Goal: Information Seeking & Learning: Learn about a topic

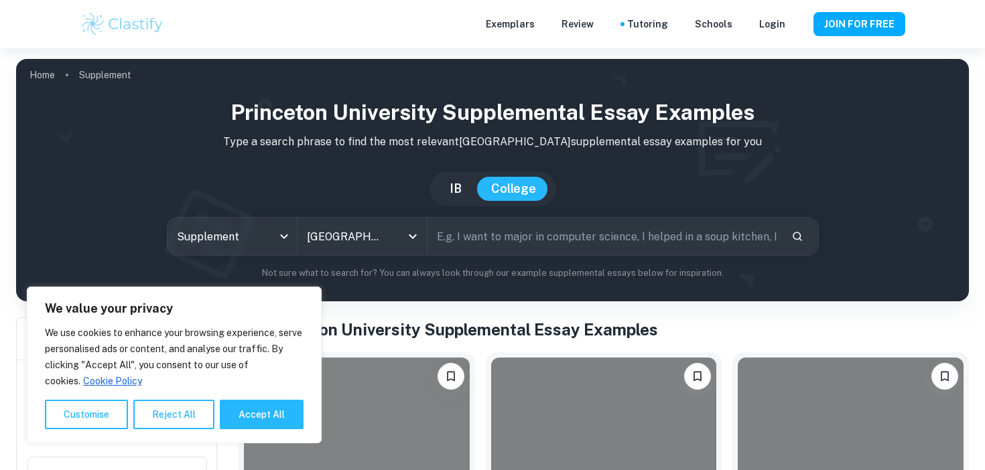
scroll to position [311, 0]
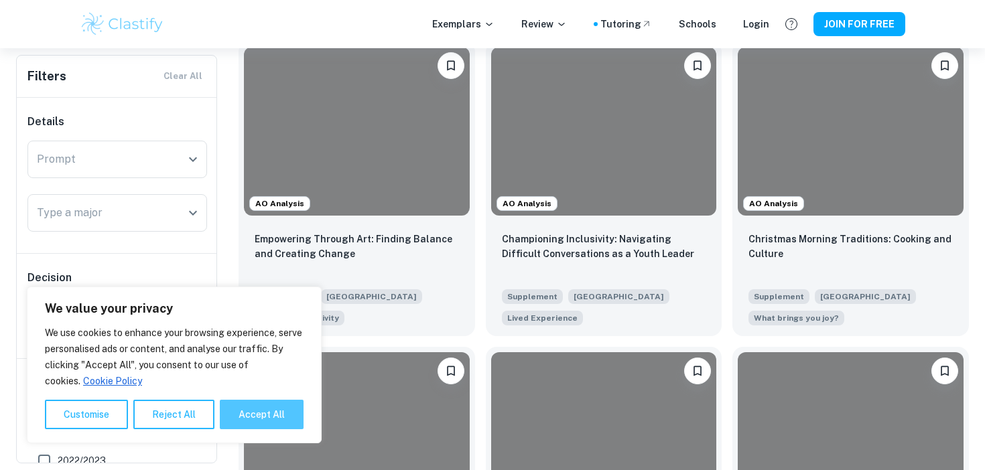
click at [249, 428] on button "Accept All" at bounding box center [262, 414] width 84 height 29
checkbox input "true"
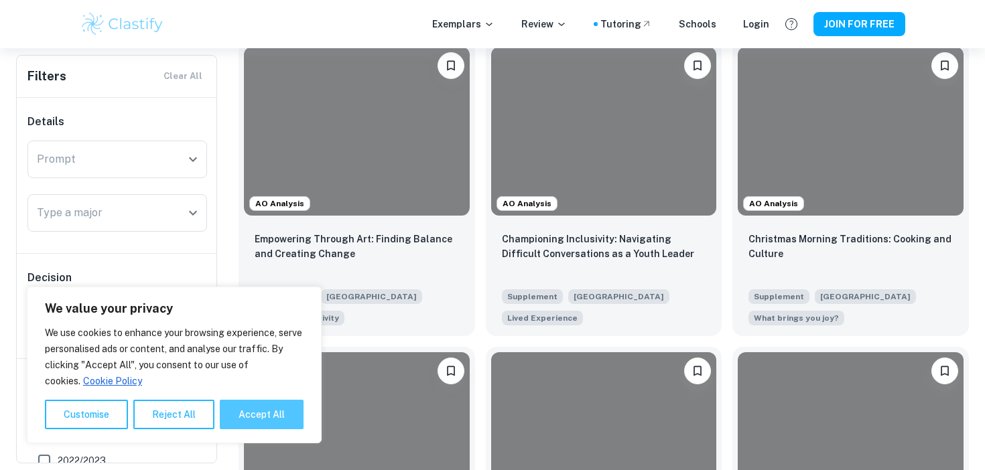
checkbox input "true"
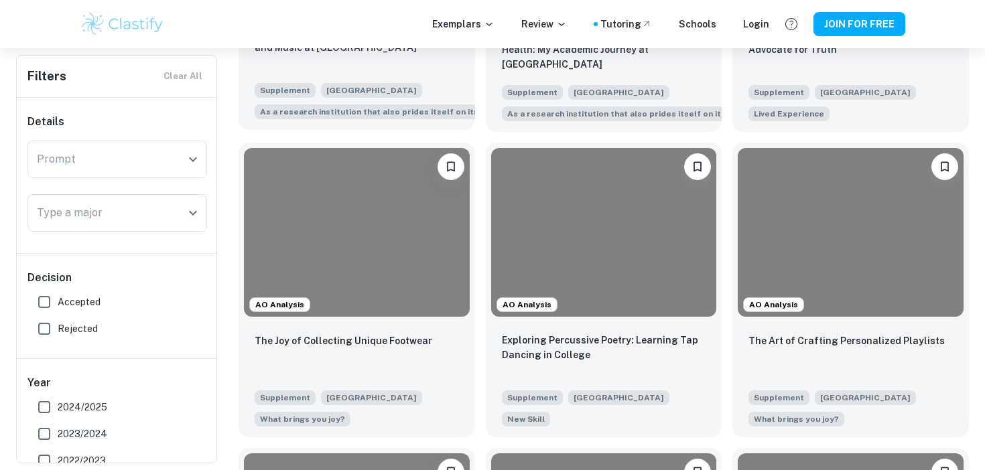
scroll to position [978, 0]
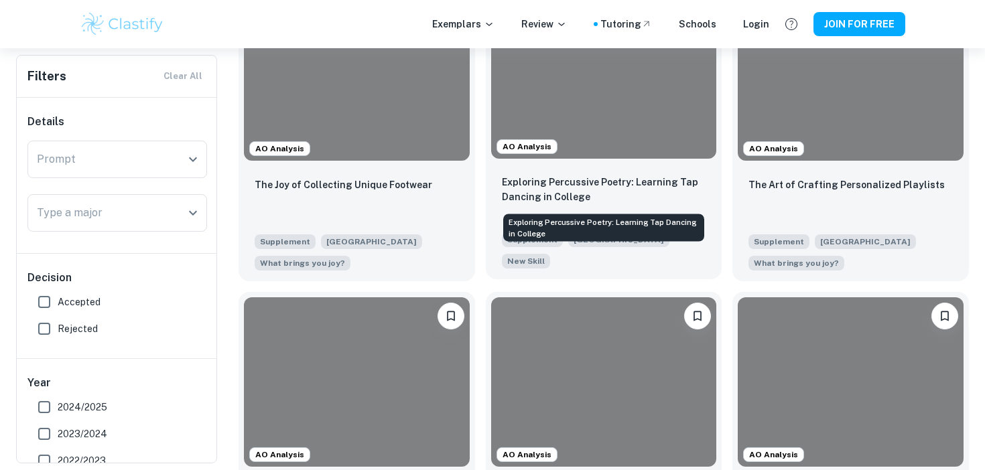
click at [583, 187] on p "Exploring Percussive Poetry: Learning Tap Dancing in College" at bounding box center [604, 189] width 204 height 29
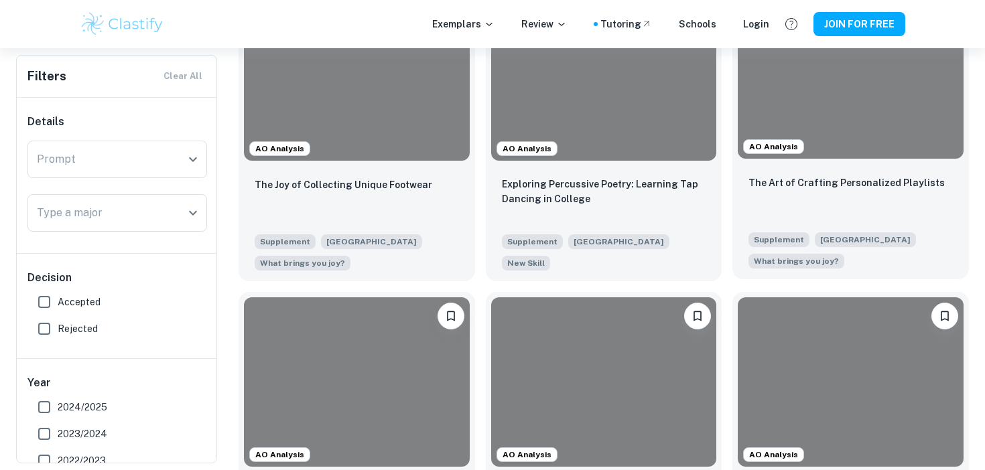
click at [829, 196] on div "The Art of Crafting Personalized Playlists" at bounding box center [851, 198] width 204 height 46
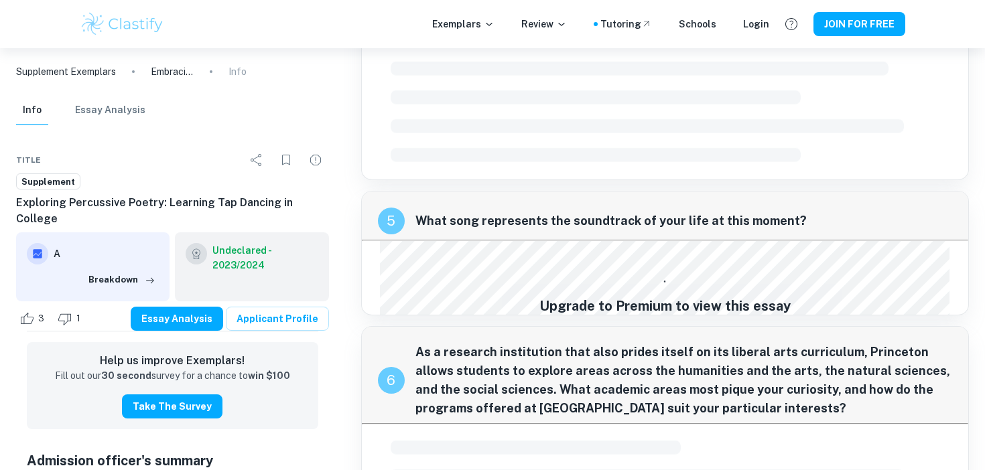
scroll to position [1463, 0]
